Goal: Task Accomplishment & Management: Use online tool/utility

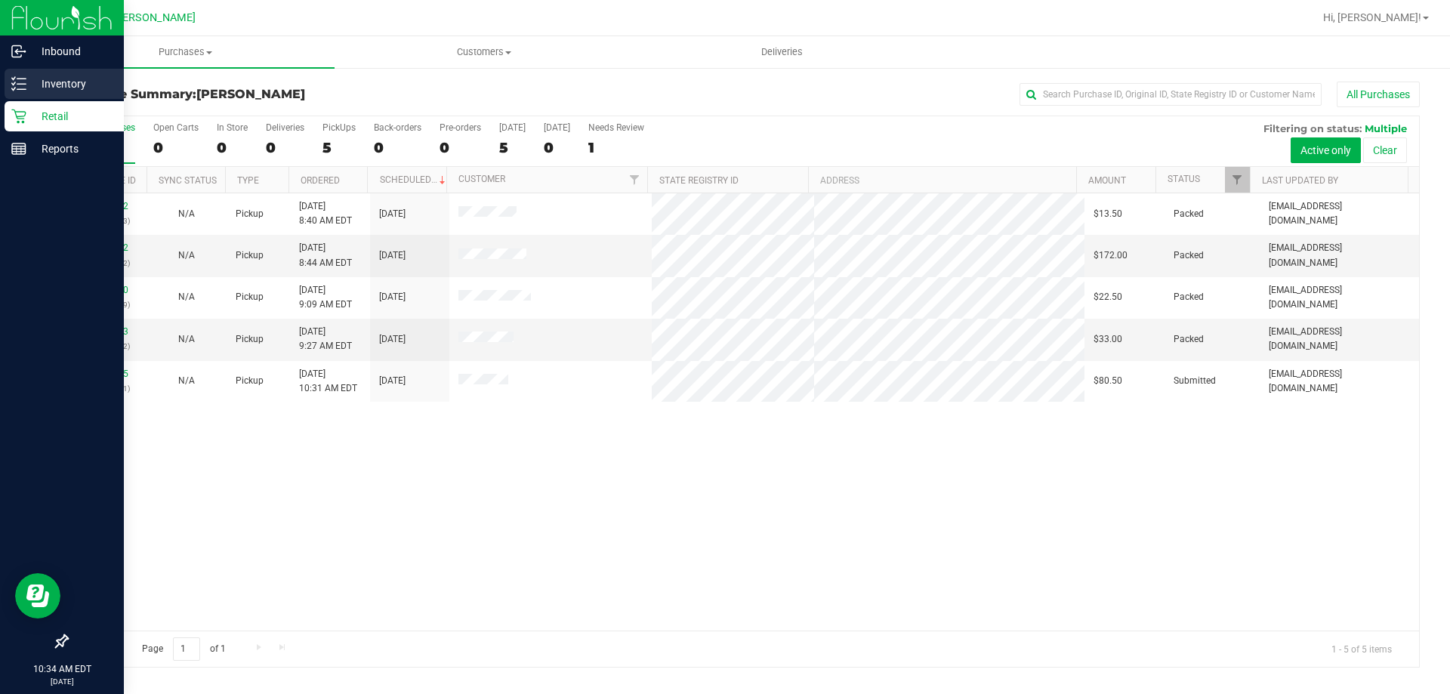
click at [68, 87] on p "Inventory" at bounding box center [71, 84] width 91 height 18
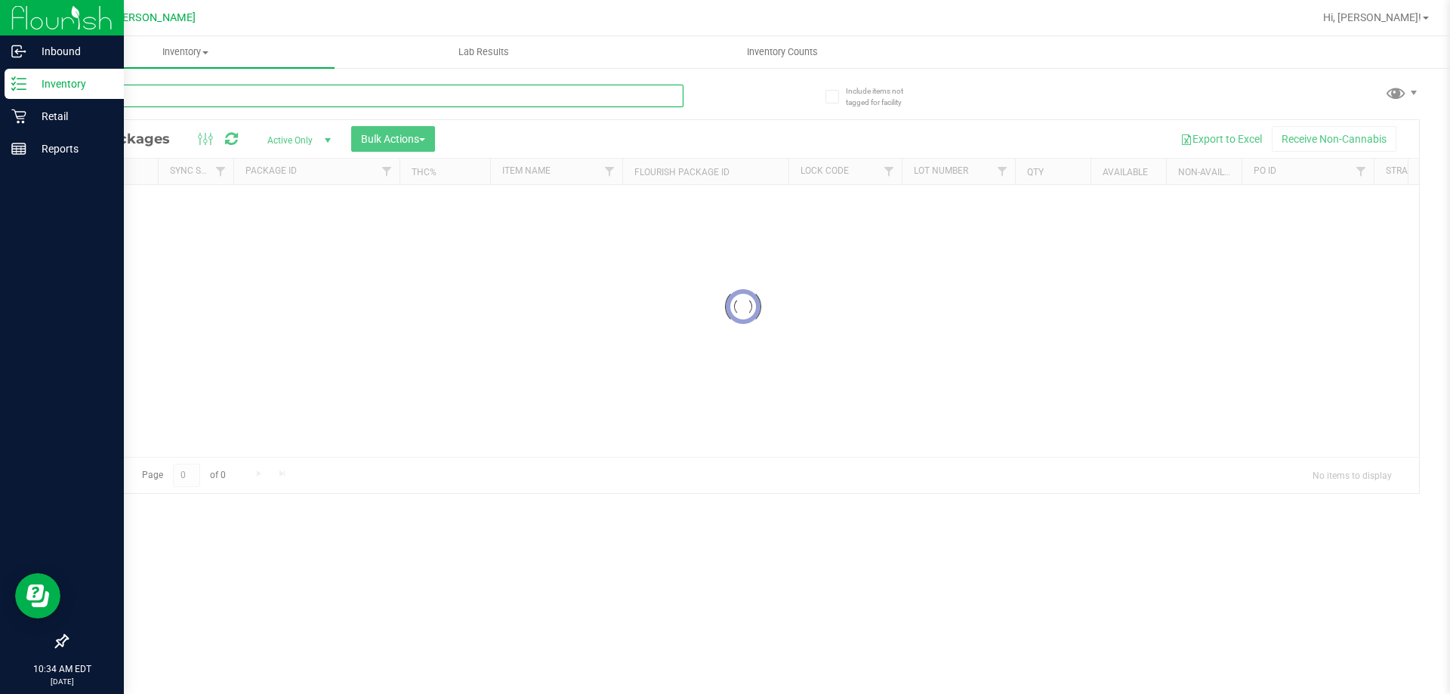
click at [166, 100] on input "text" at bounding box center [374, 96] width 617 height 23
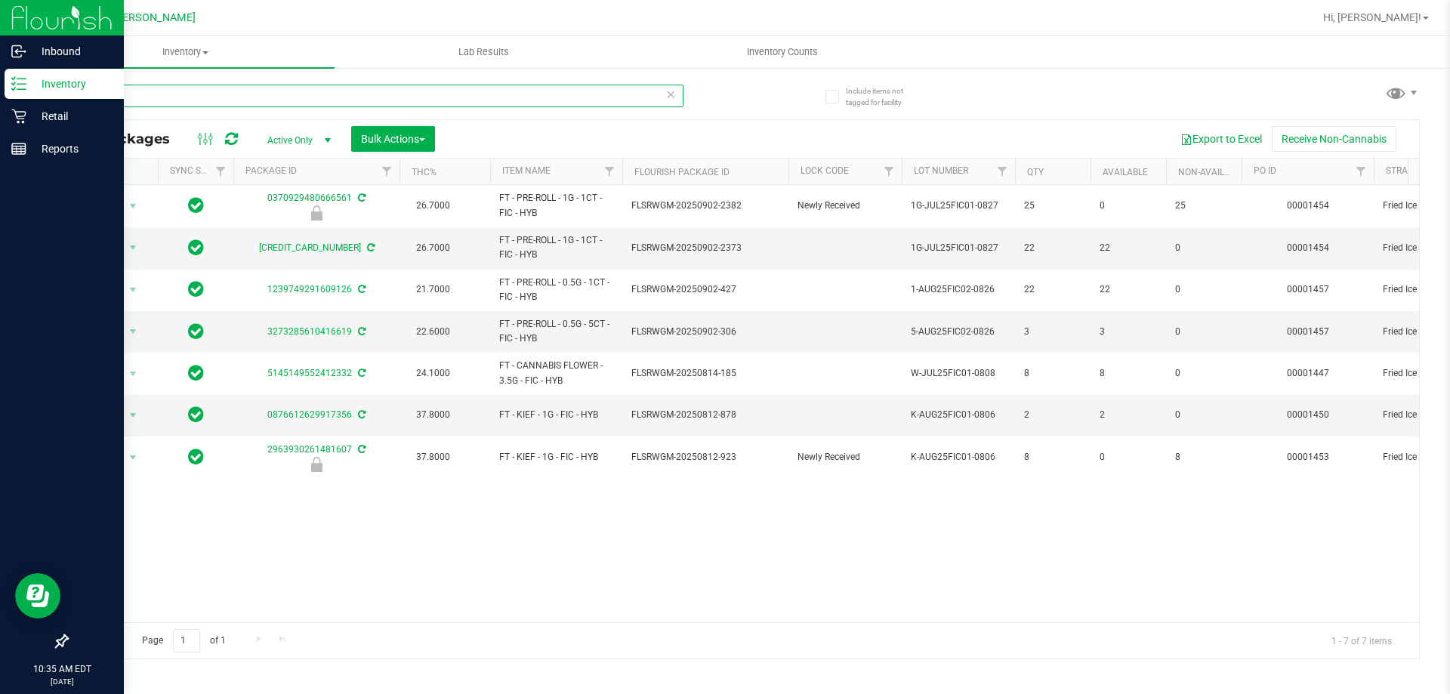
type input "f"
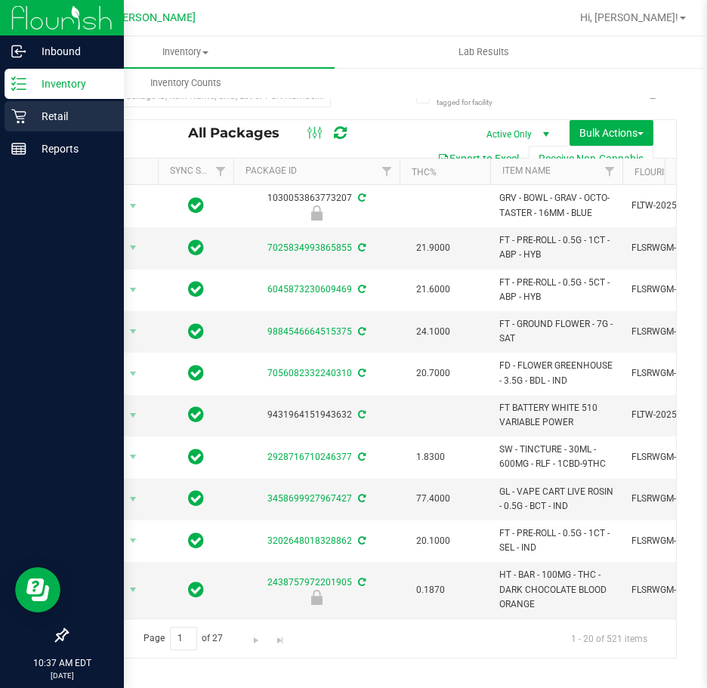
drag, startPoint x: 48, startPoint y: 120, endPoint x: 54, endPoint y: 110, distance: 11.5
click at [48, 120] on p "Retail" at bounding box center [71, 116] width 91 height 18
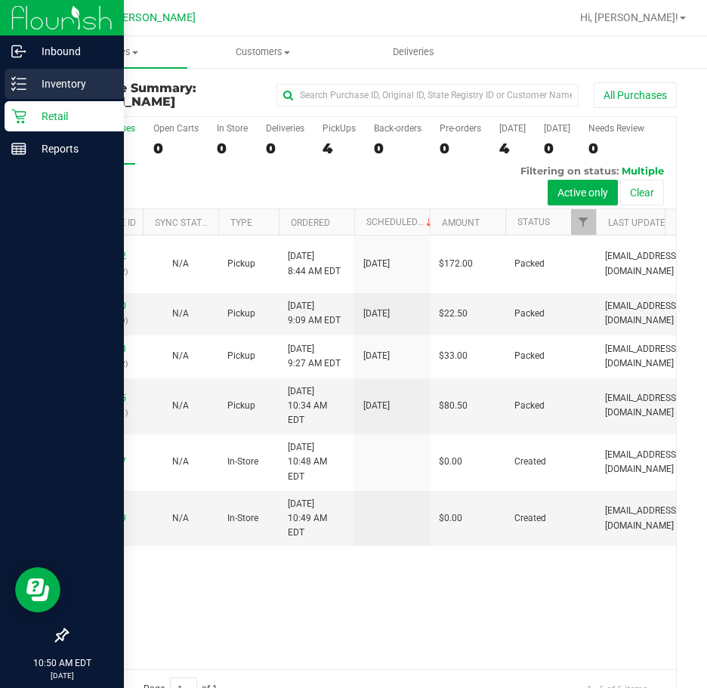
click at [25, 84] on line at bounding box center [21, 84] width 8 height 0
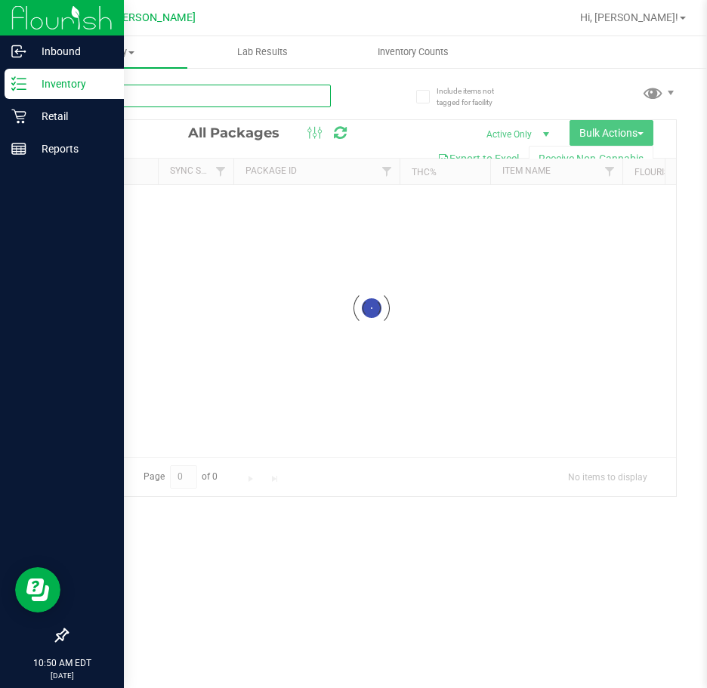
click at [131, 99] on input "text" at bounding box center [198, 96] width 264 height 23
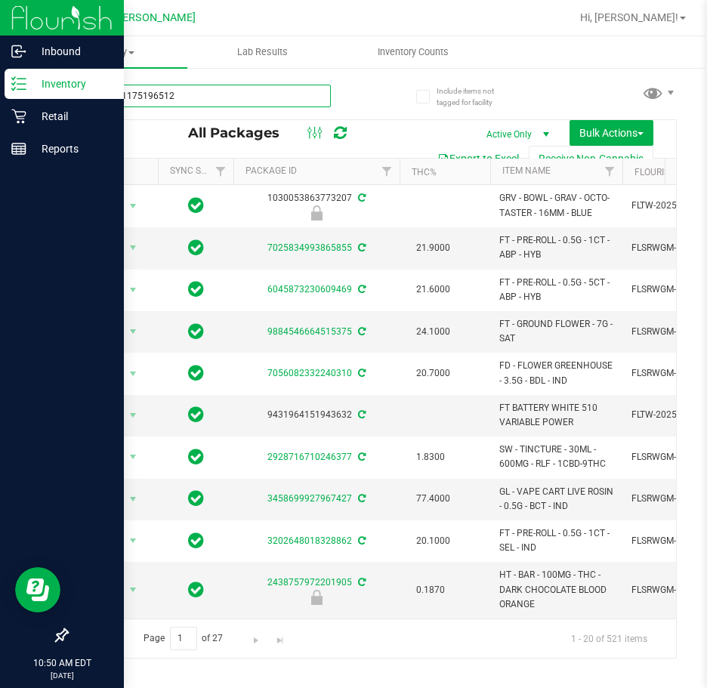
type input "1157671175196512"
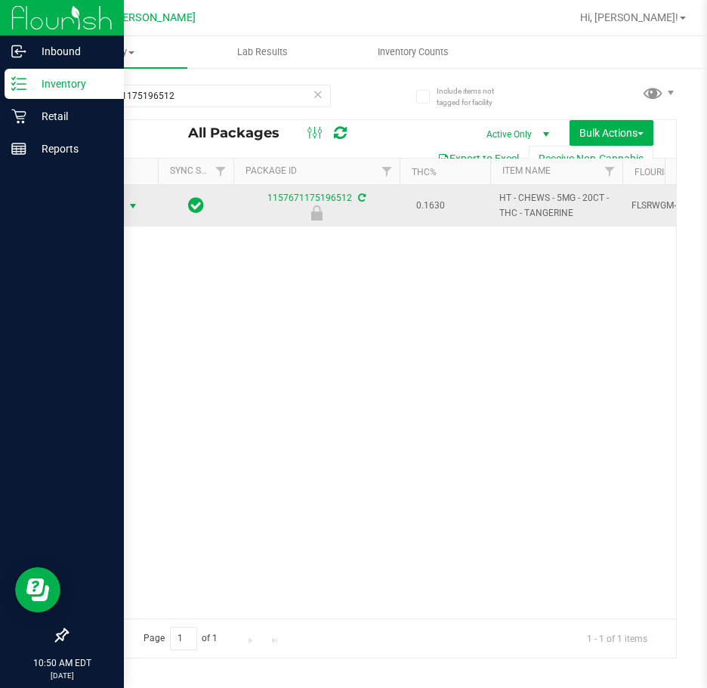
click at [130, 205] on span "select" at bounding box center [133, 206] width 12 height 12
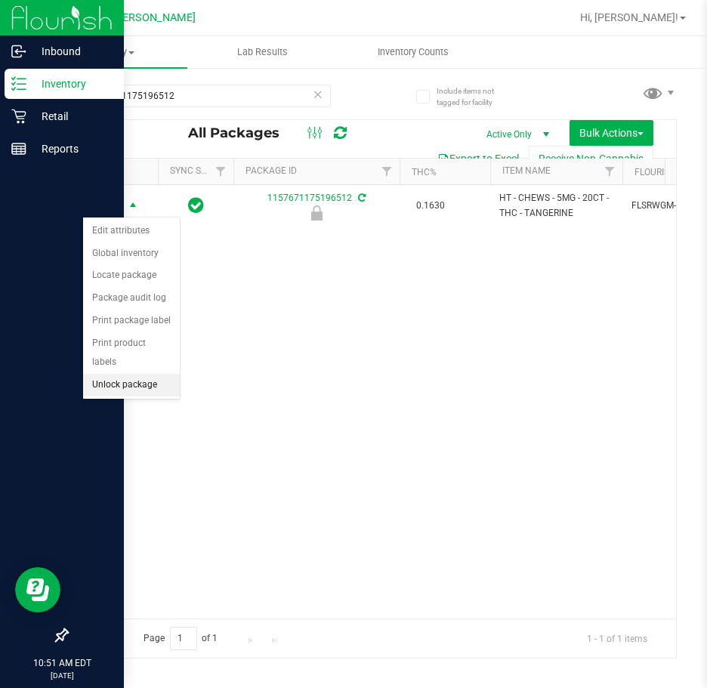
click at [156, 376] on li "Unlock package" at bounding box center [131, 385] width 97 height 23
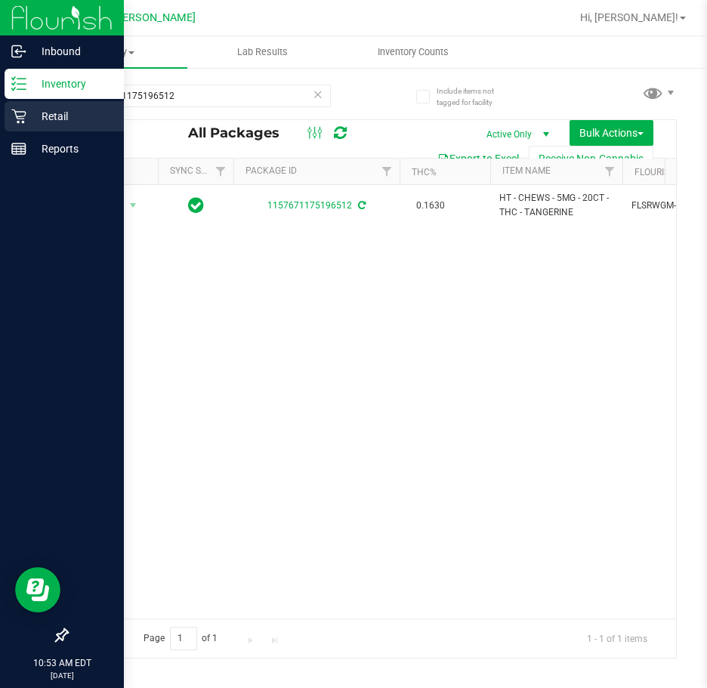
click at [32, 114] on p "Retail" at bounding box center [71, 116] width 91 height 18
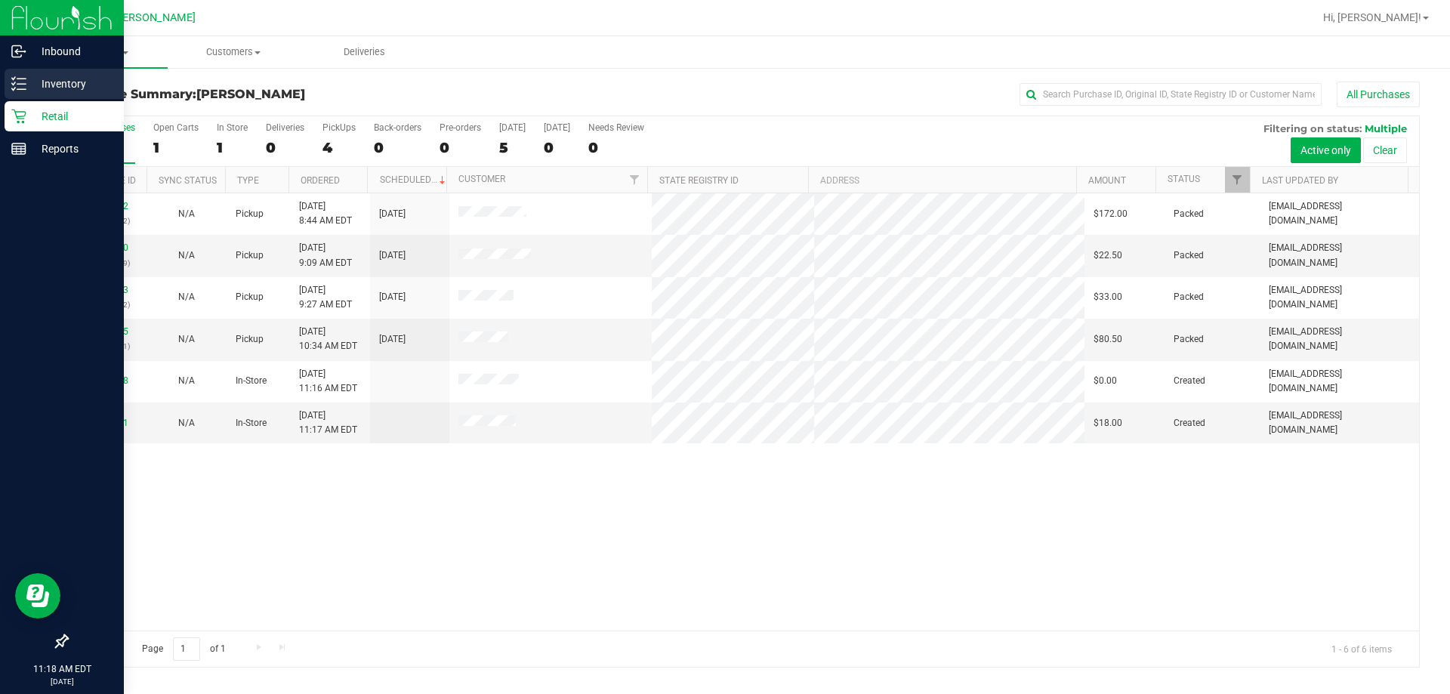
click at [48, 82] on p "Inventory" at bounding box center [71, 84] width 91 height 18
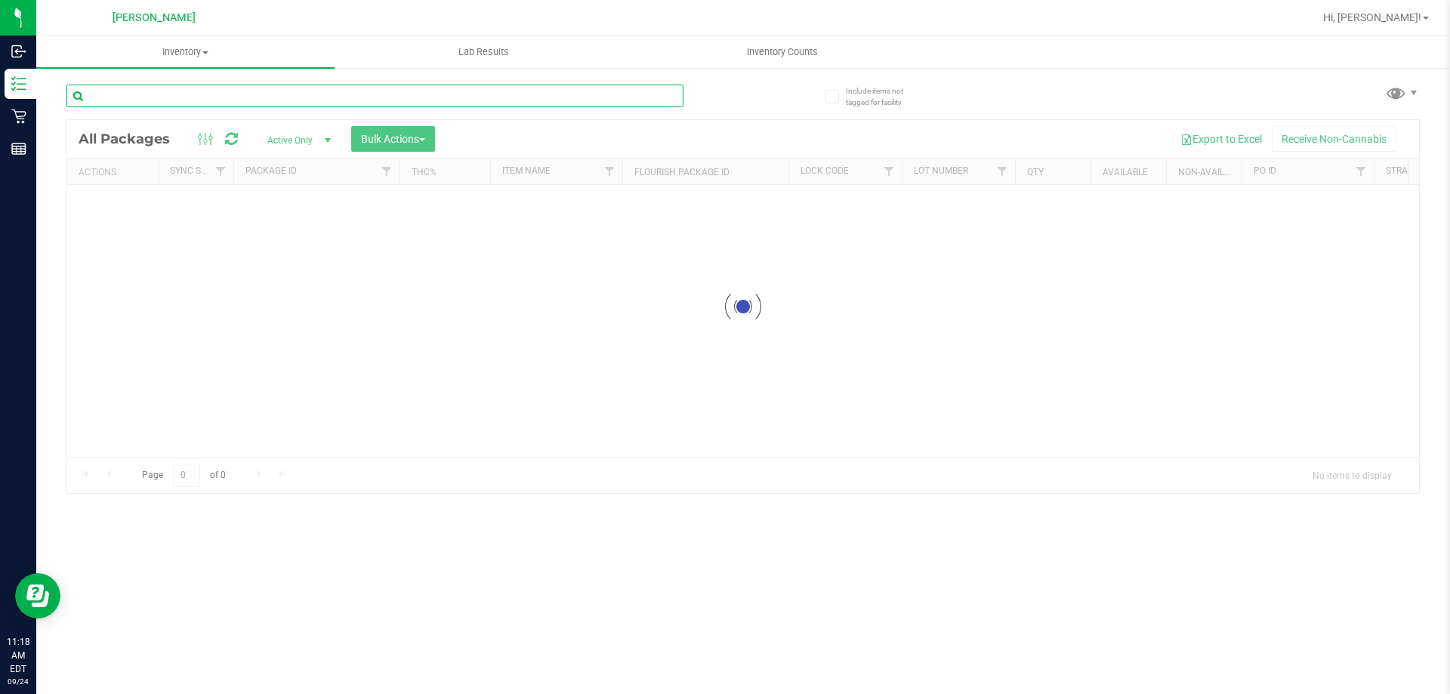
click at [186, 96] on input "text" at bounding box center [374, 96] width 617 height 23
type input "m"
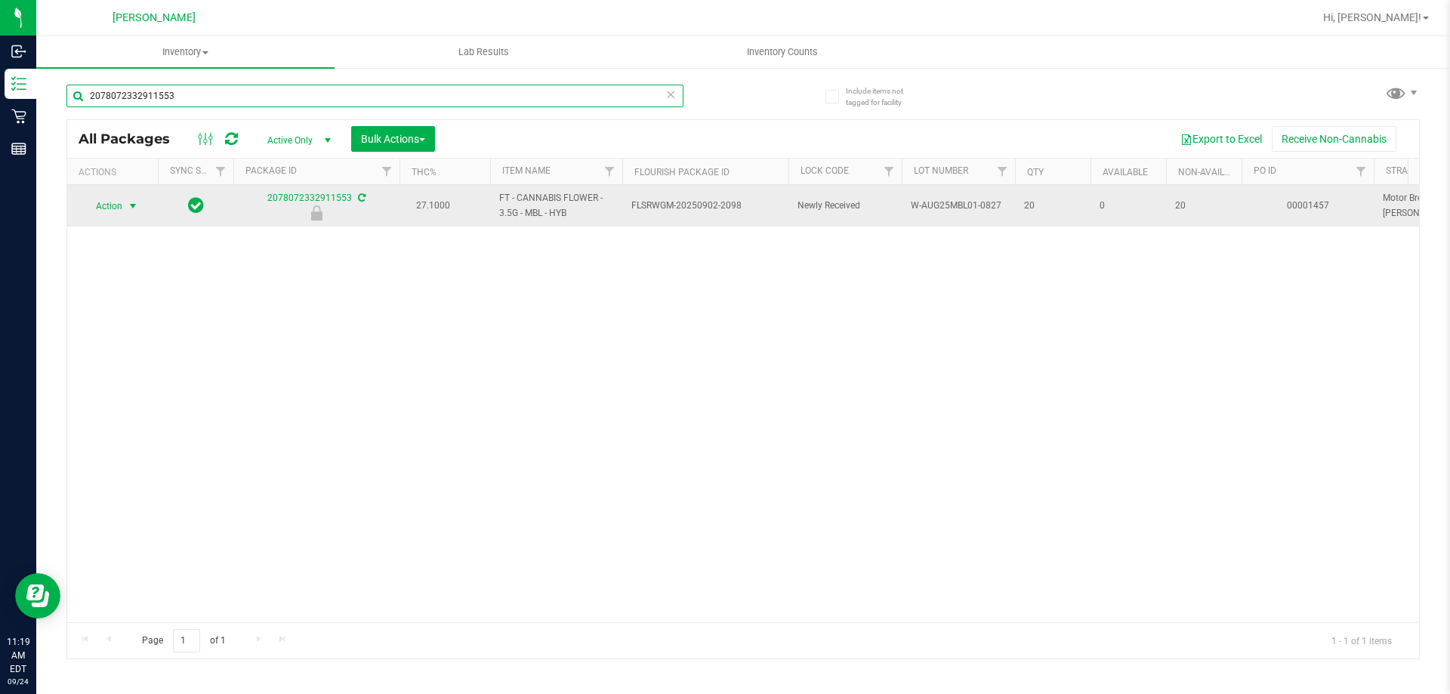
type input "2078072332911553"
click at [130, 206] on span "select" at bounding box center [133, 206] width 12 height 12
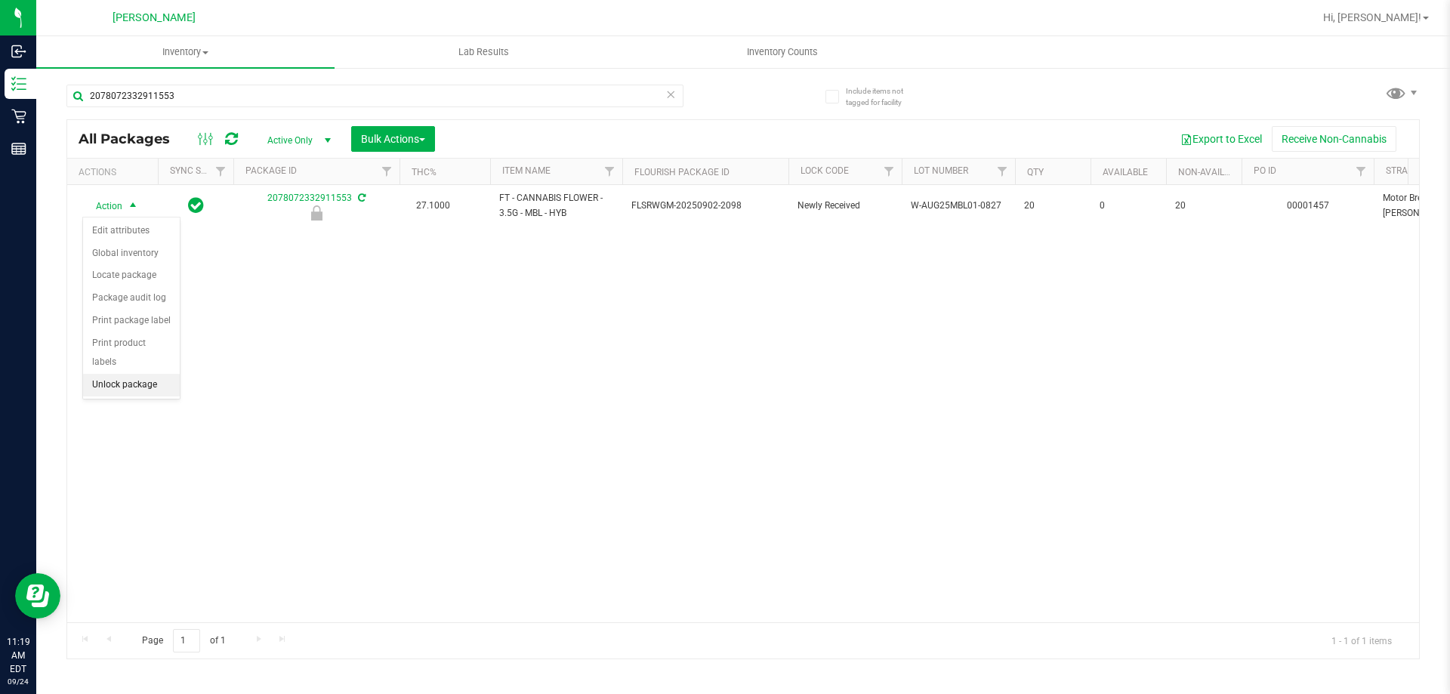
click at [125, 374] on li "Unlock package" at bounding box center [131, 385] width 97 height 23
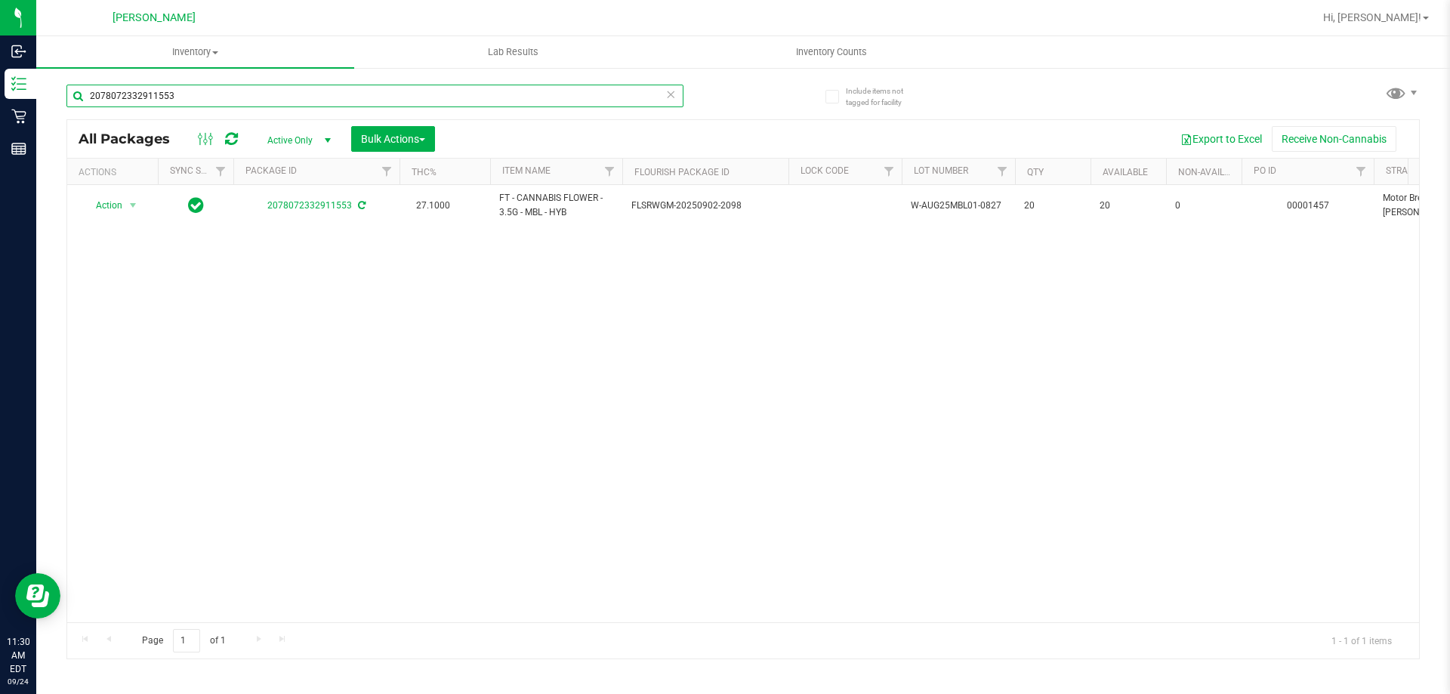
click at [217, 86] on input "2078072332911553" at bounding box center [374, 96] width 617 height 23
type input "2"
type input "1ct"
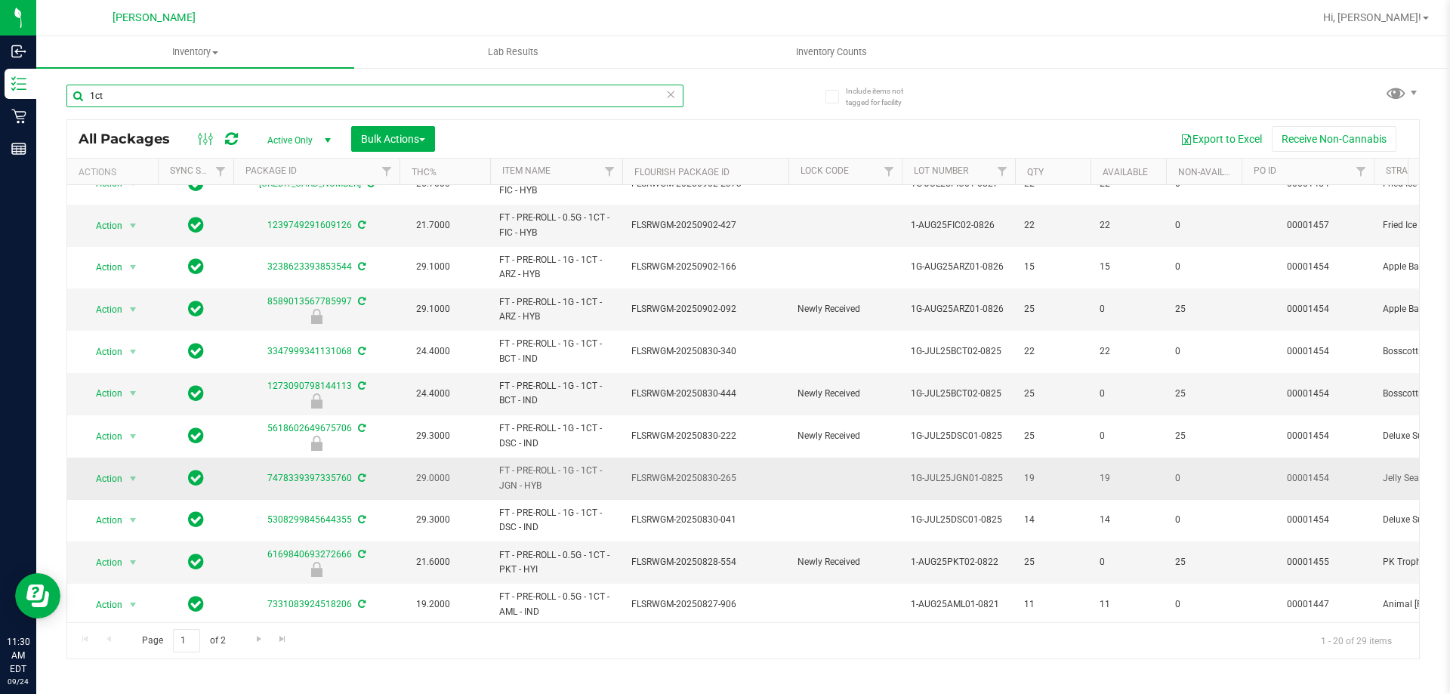
scroll to position [413, 0]
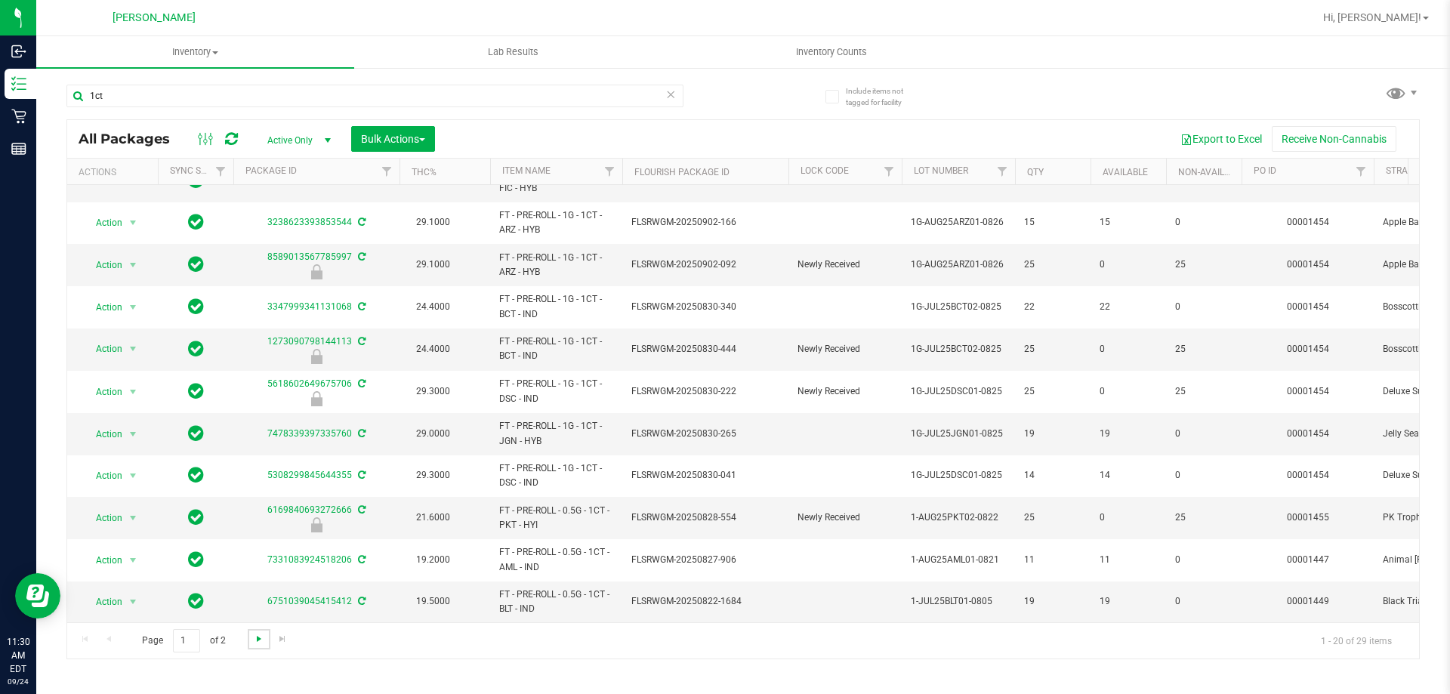
click at [253, 640] on span "Go to the next page" at bounding box center [259, 639] width 12 height 12
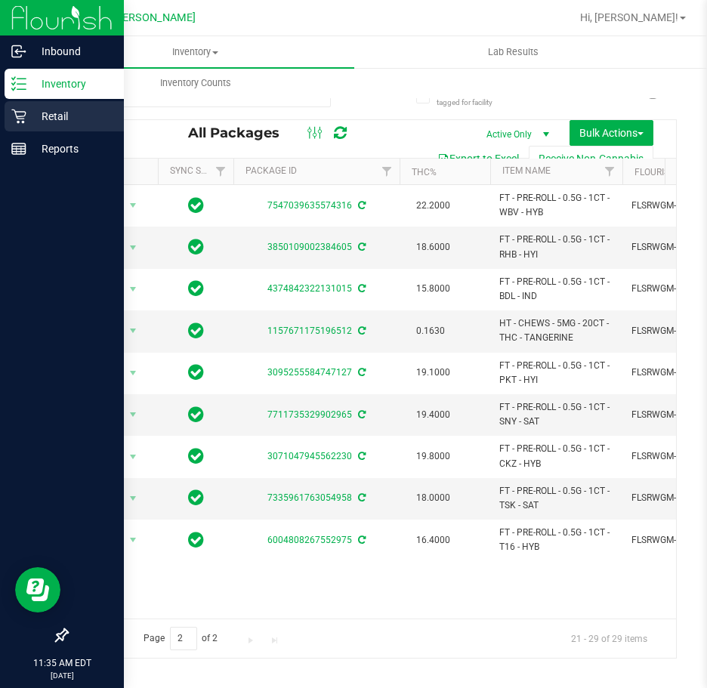
click at [65, 119] on p "Retail" at bounding box center [71, 116] width 91 height 18
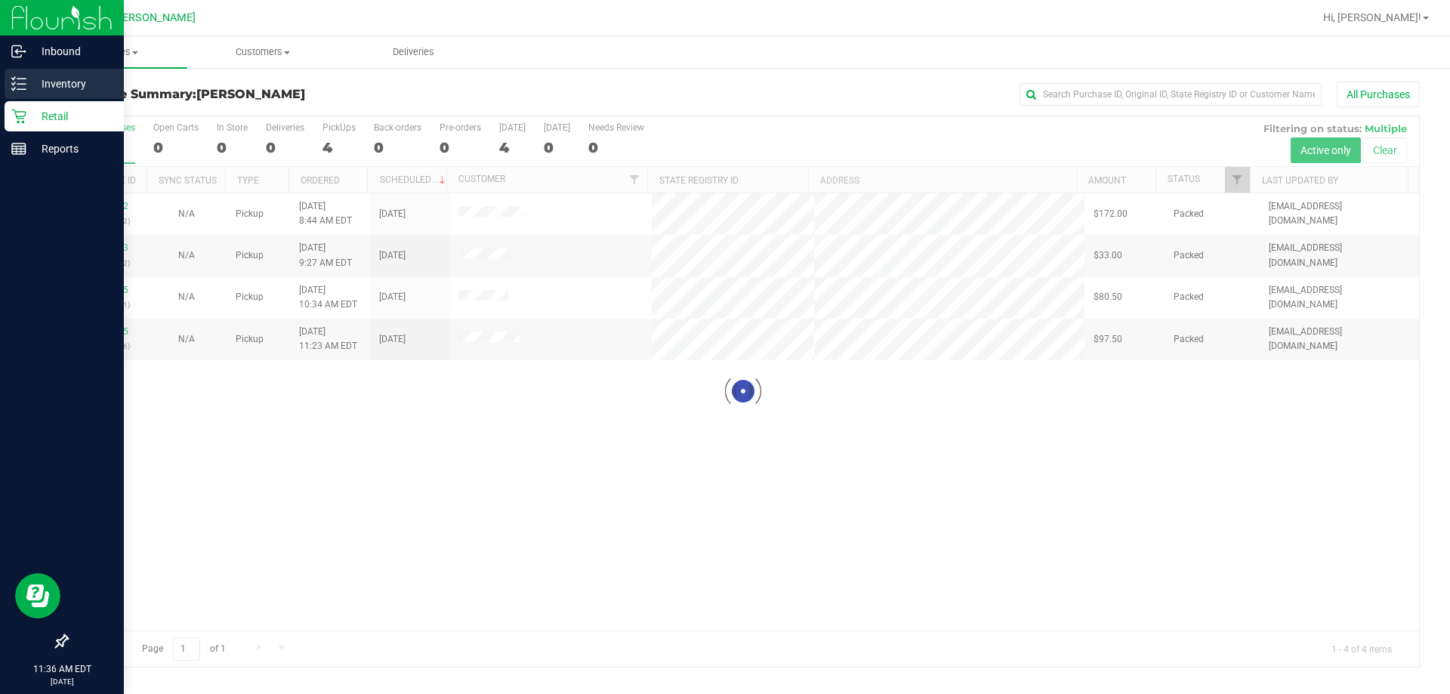
click at [62, 90] on p "Inventory" at bounding box center [71, 84] width 91 height 18
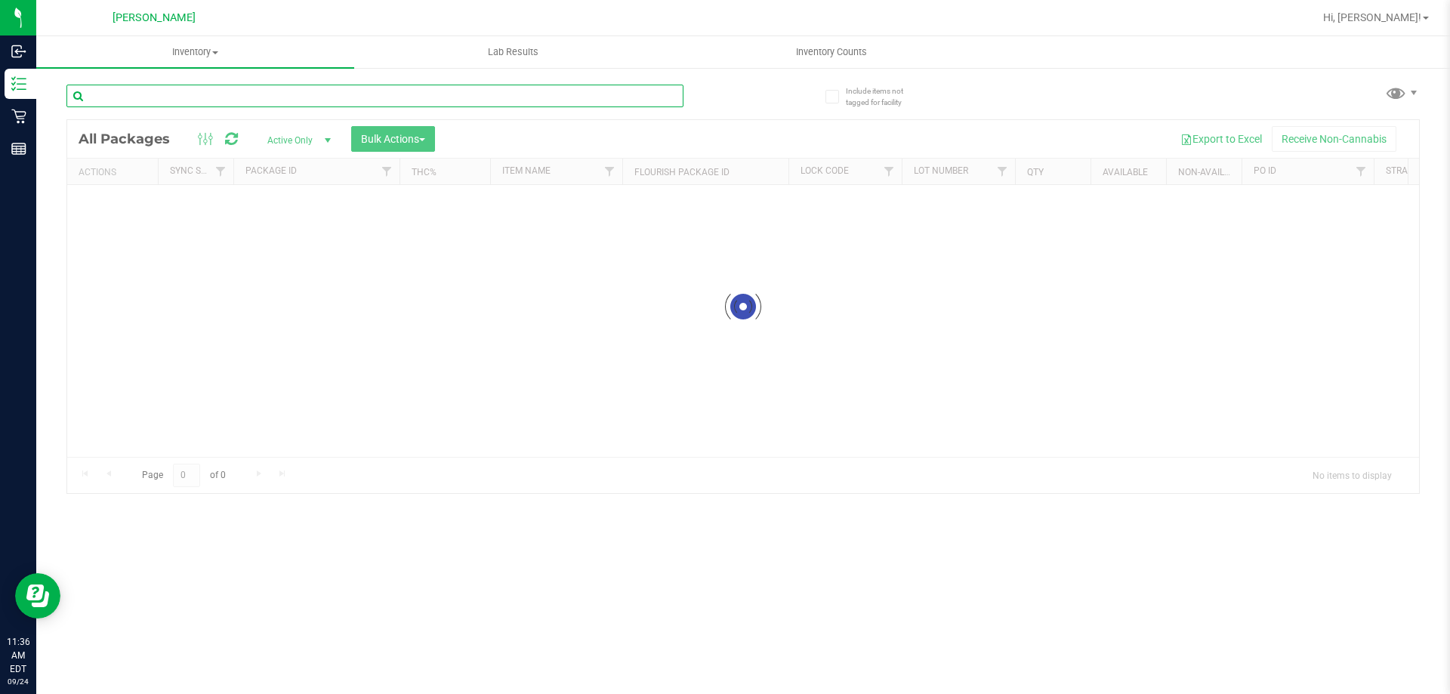
click at [196, 100] on input "text" at bounding box center [374, 96] width 617 height 23
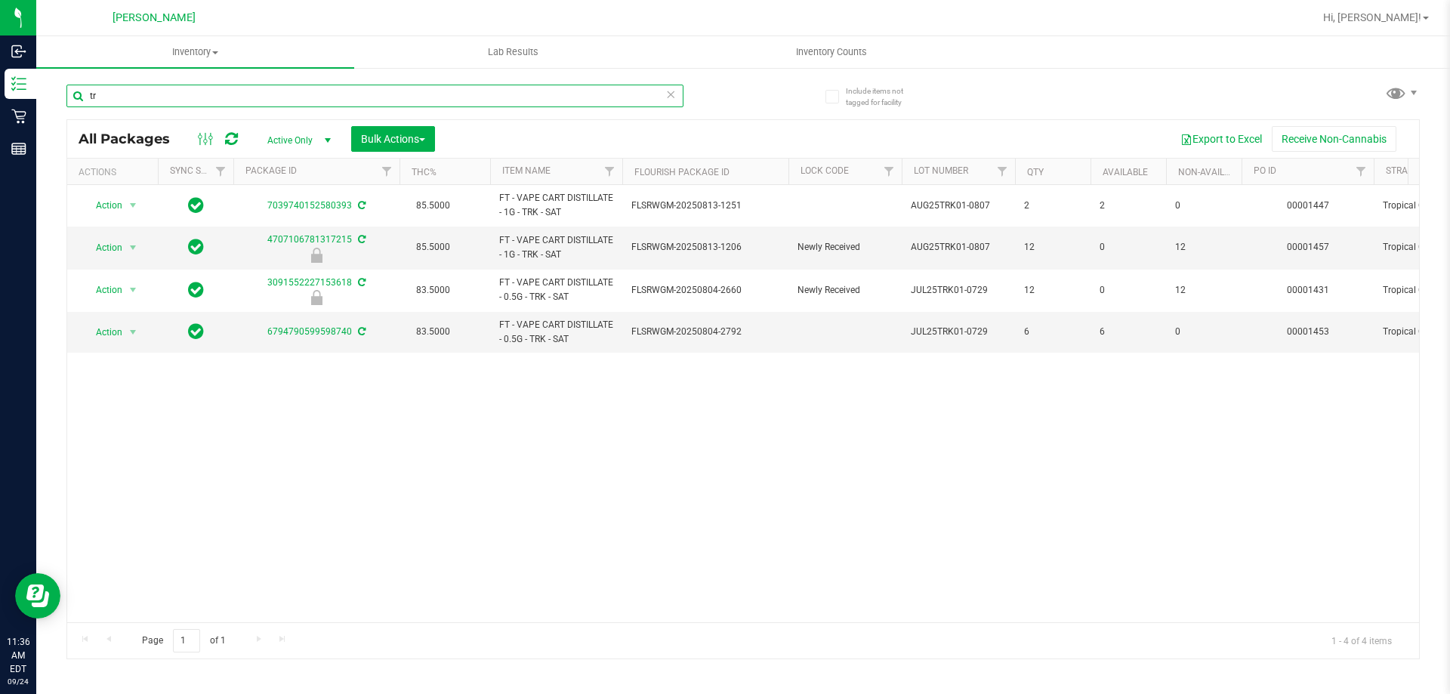
type input "t"
type input "chew"
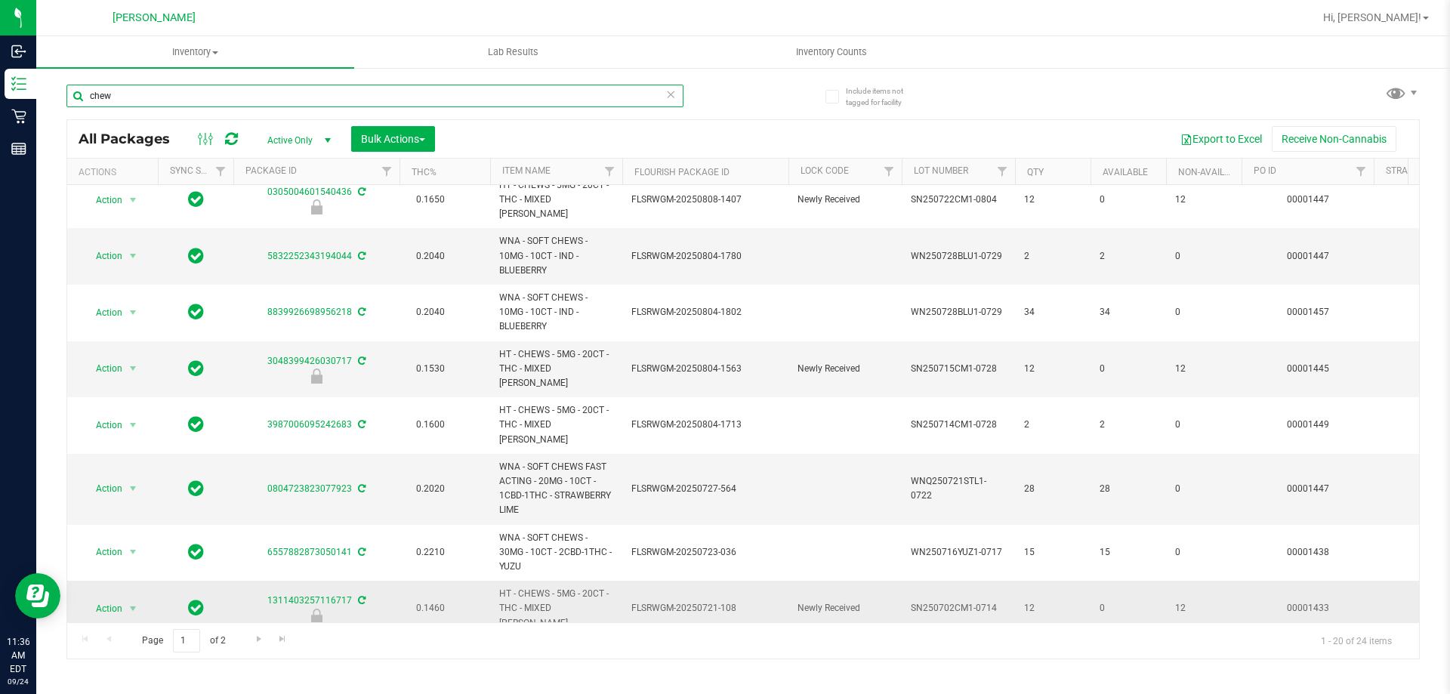
scroll to position [557, 0]
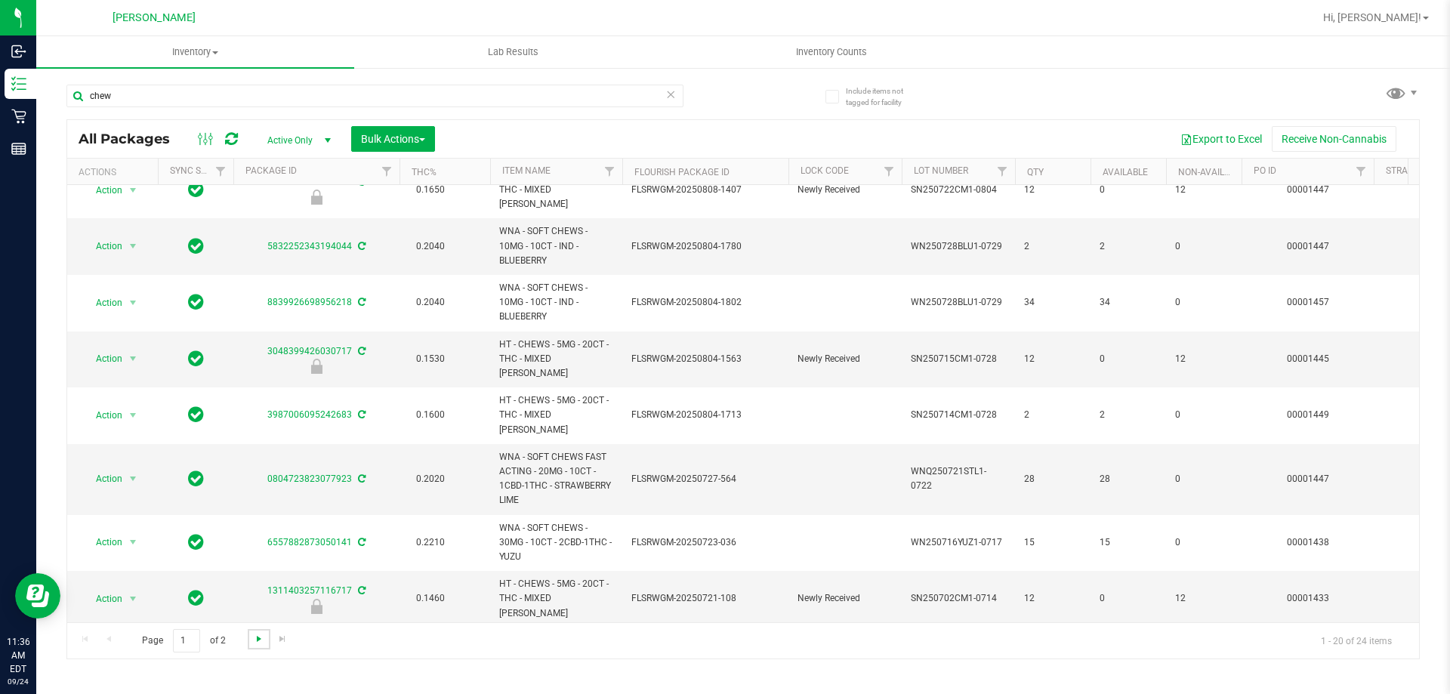
click at [254, 641] on span "Go to the next page" at bounding box center [259, 639] width 12 height 12
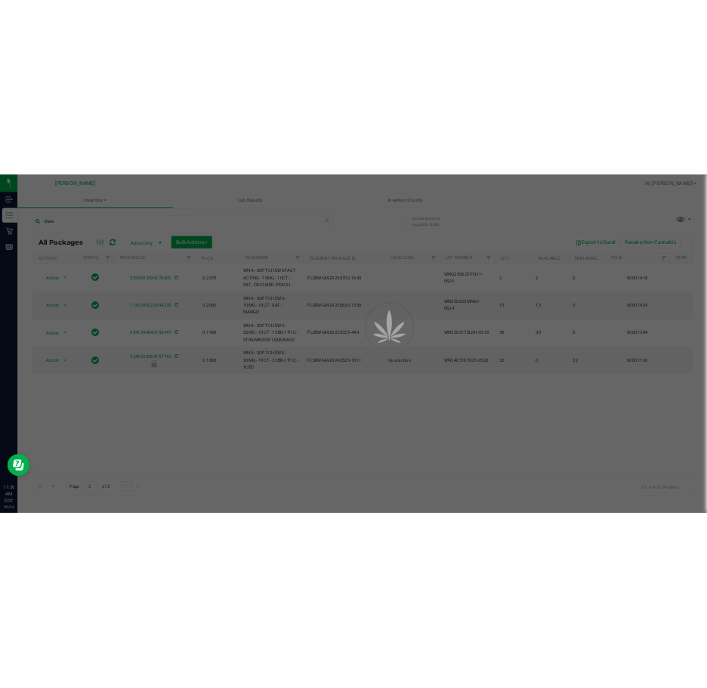
scroll to position [0, 0]
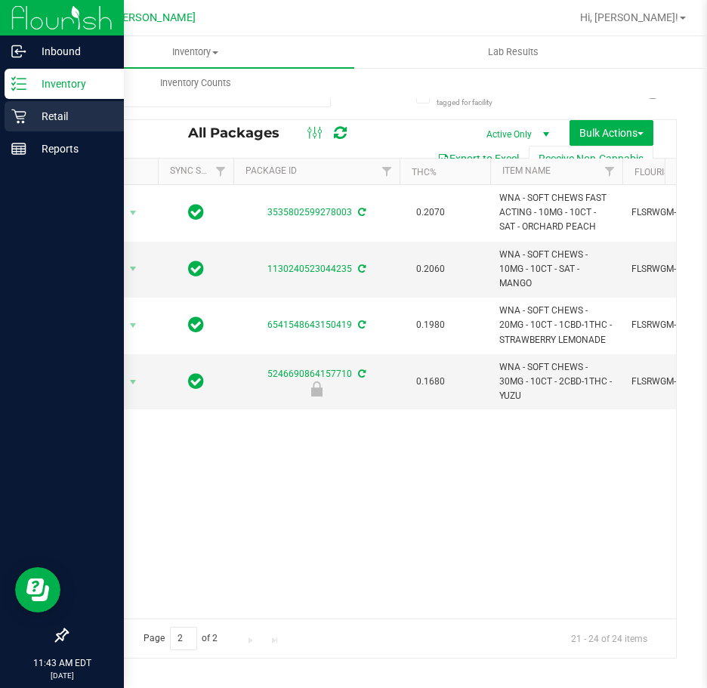
click at [51, 122] on p "Retail" at bounding box center [71, 116] width 91 height 18
